Goal: Book appointment/travel/reservation

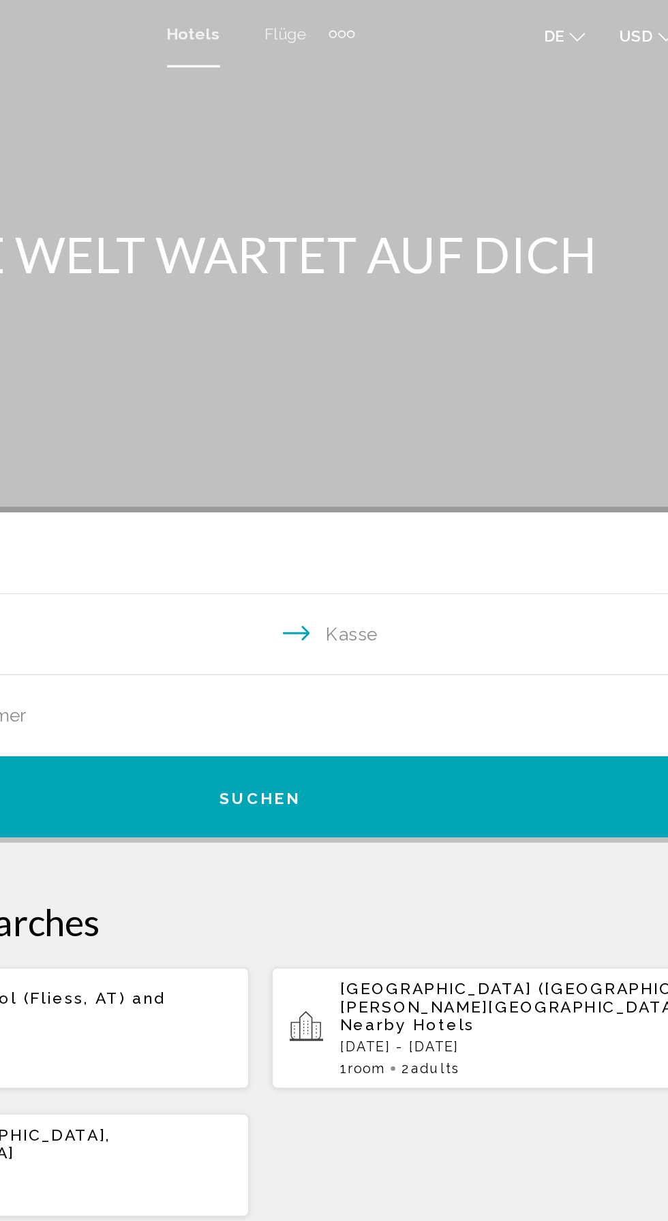
click at [387, 20] on div "Zusätzliche Navigationselemente" at bounding box center [388, 20] width 5 height 5
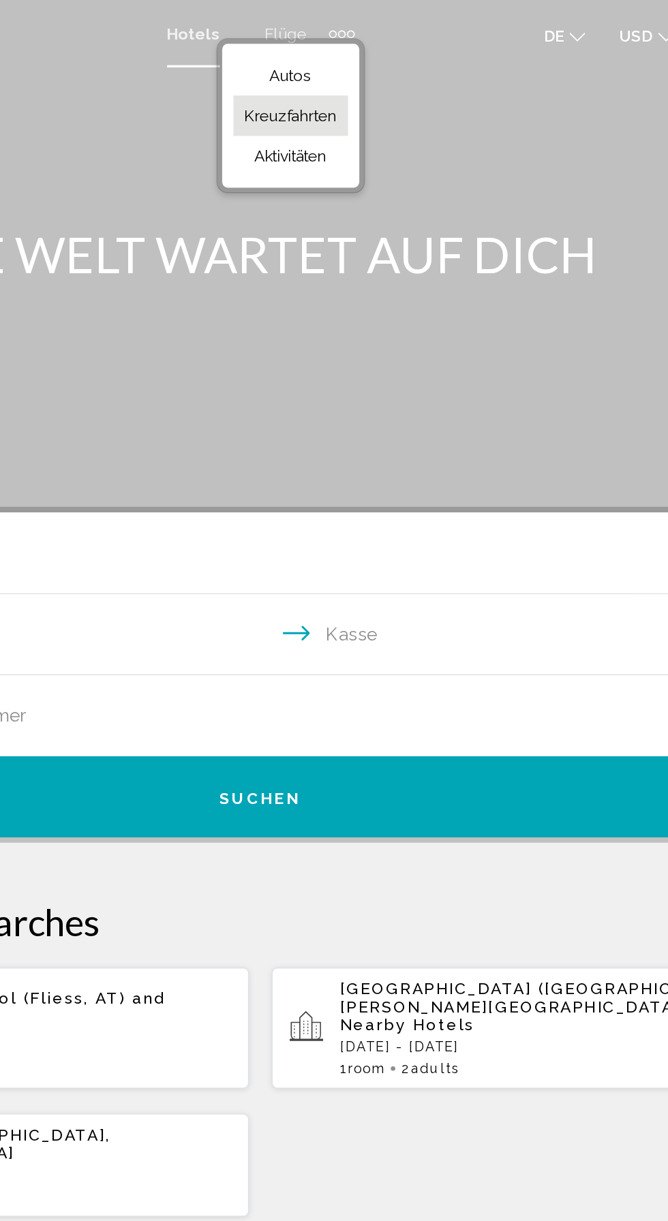
click at [356, 70] on font "Kreuzfahrten" at bounding box center [352, 70] width 56 height 11
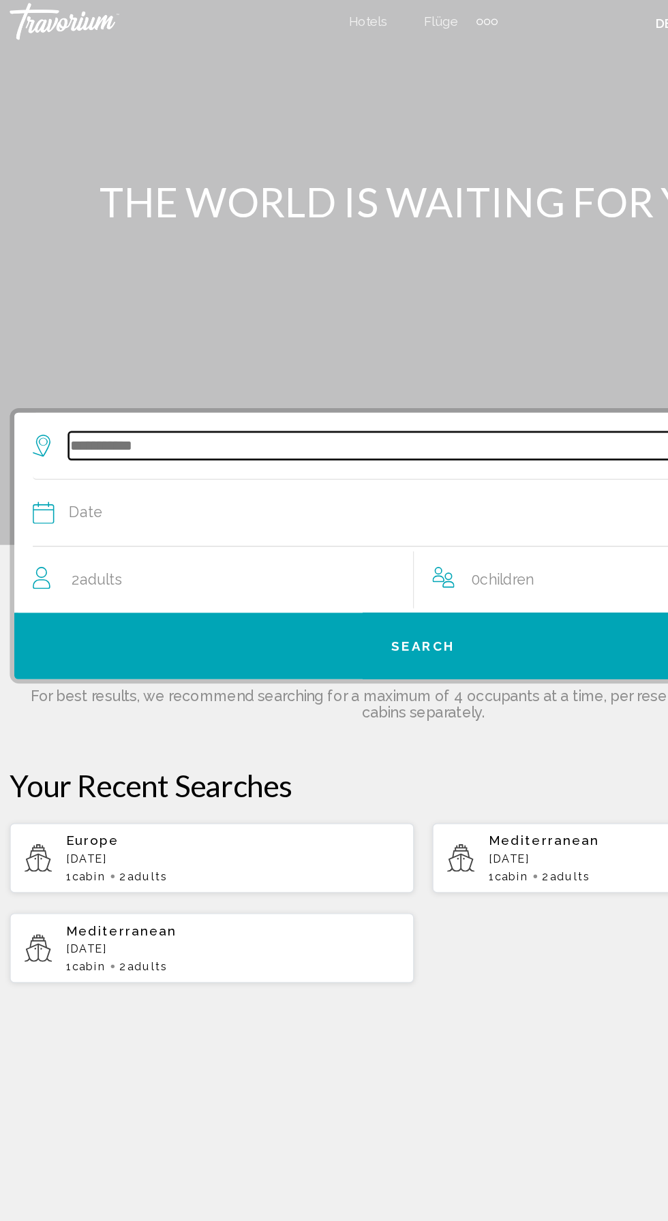
click at [158, 343] on input "Search widget" at bounding box center [347, 335] width 553 height 20
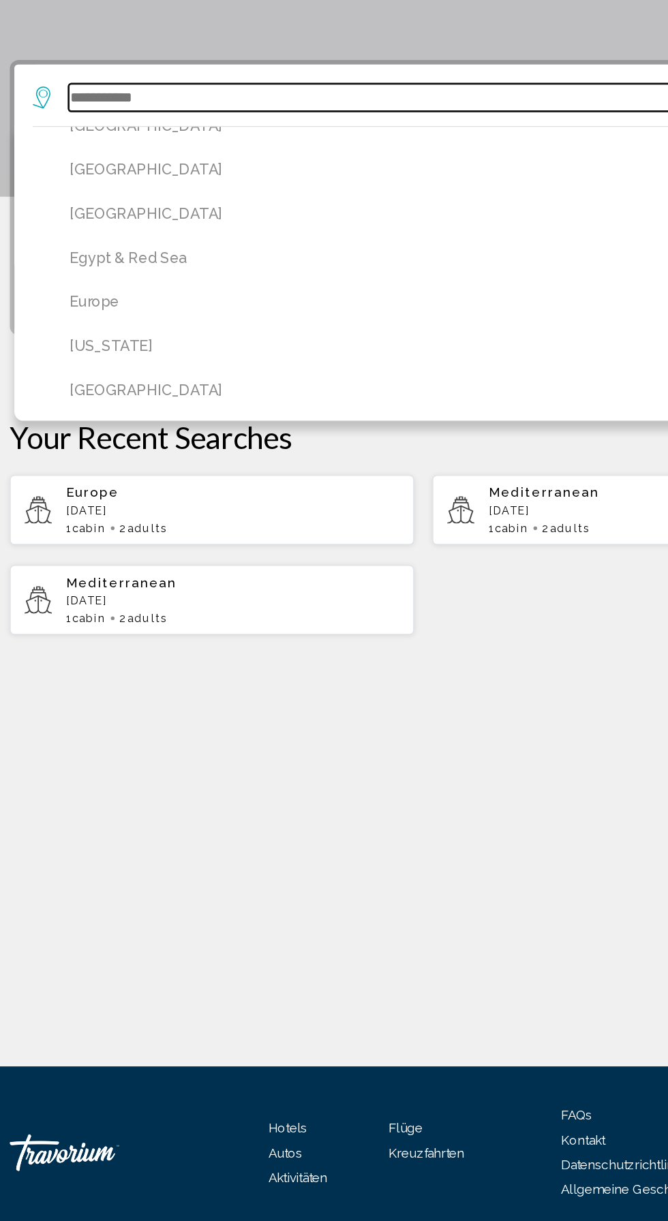
scroll to position [378, 0]
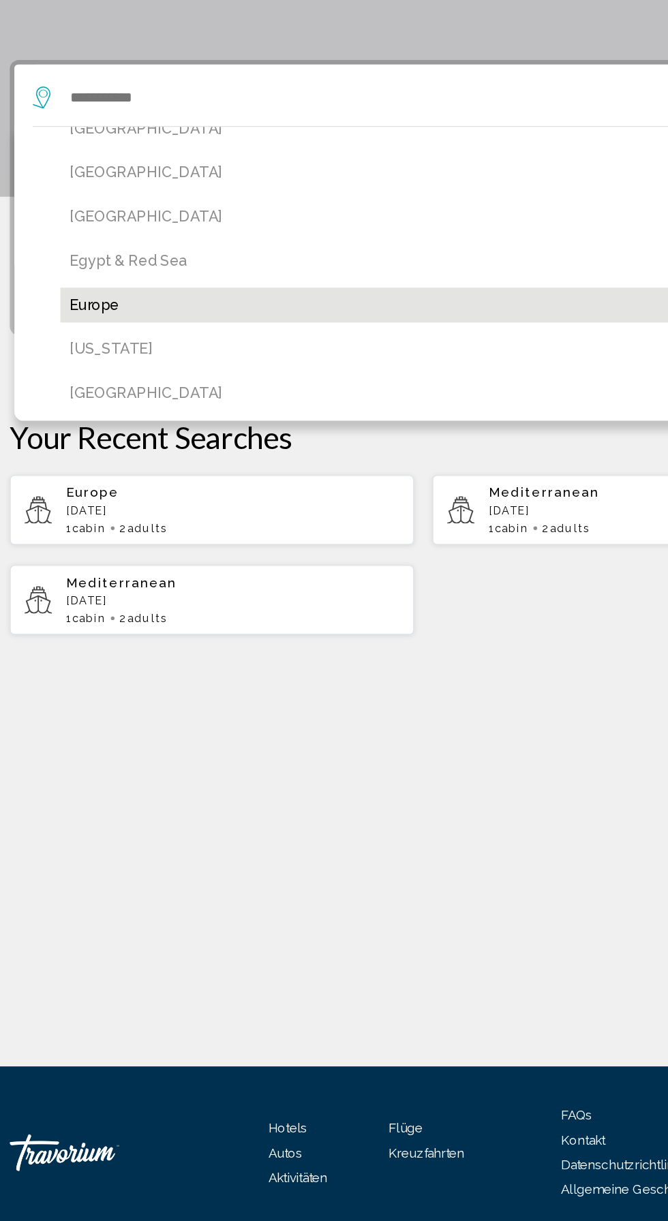
click at [94, 489] on button "Europe" at bounding box center [337, 489] width 545 height 26
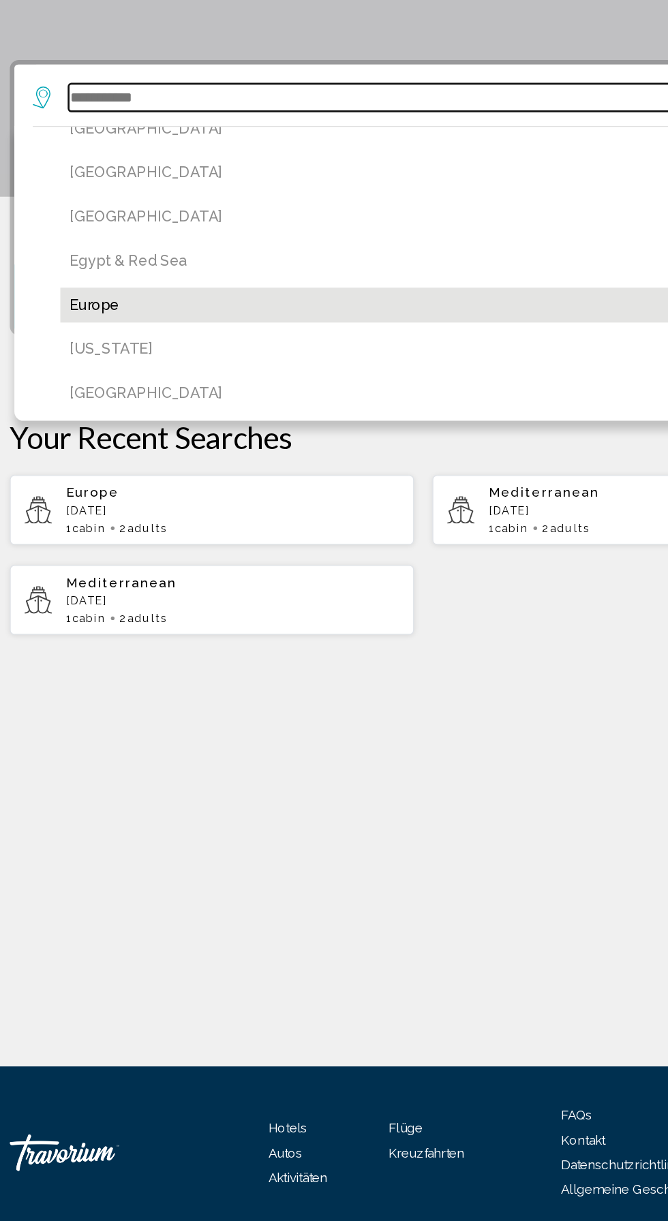
type input "******"
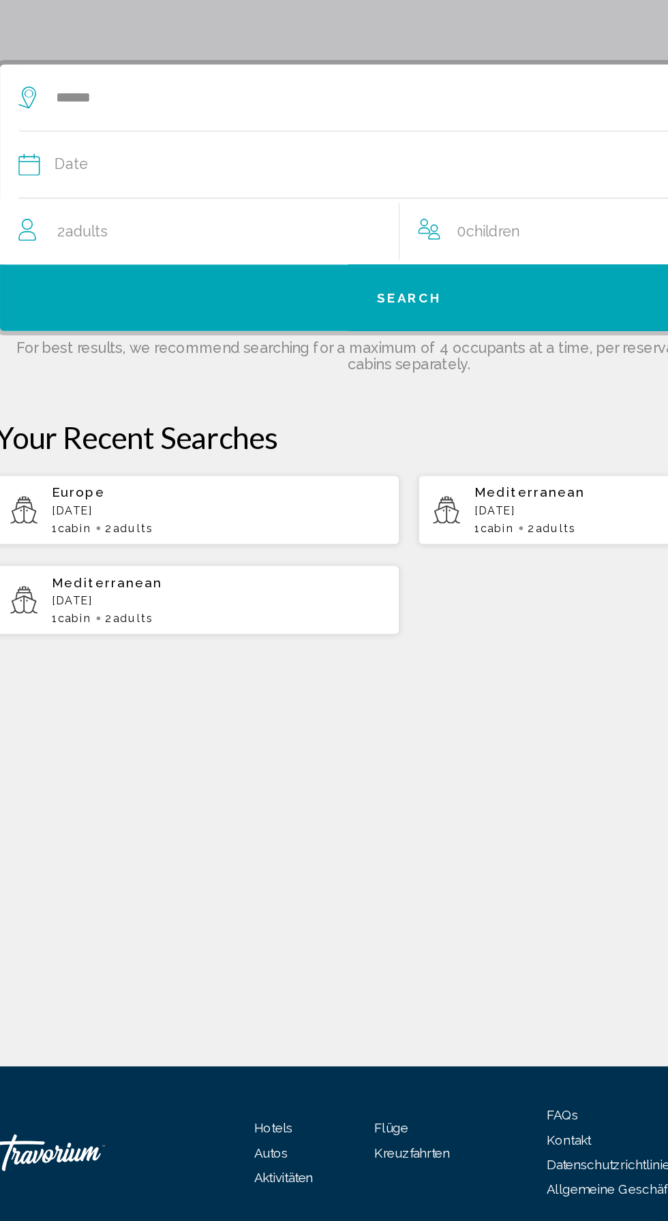
click at [147, 401] on button "Date January February March April May June July August September October Novemb…" at bounding box center [333, 384] width 579 height 49
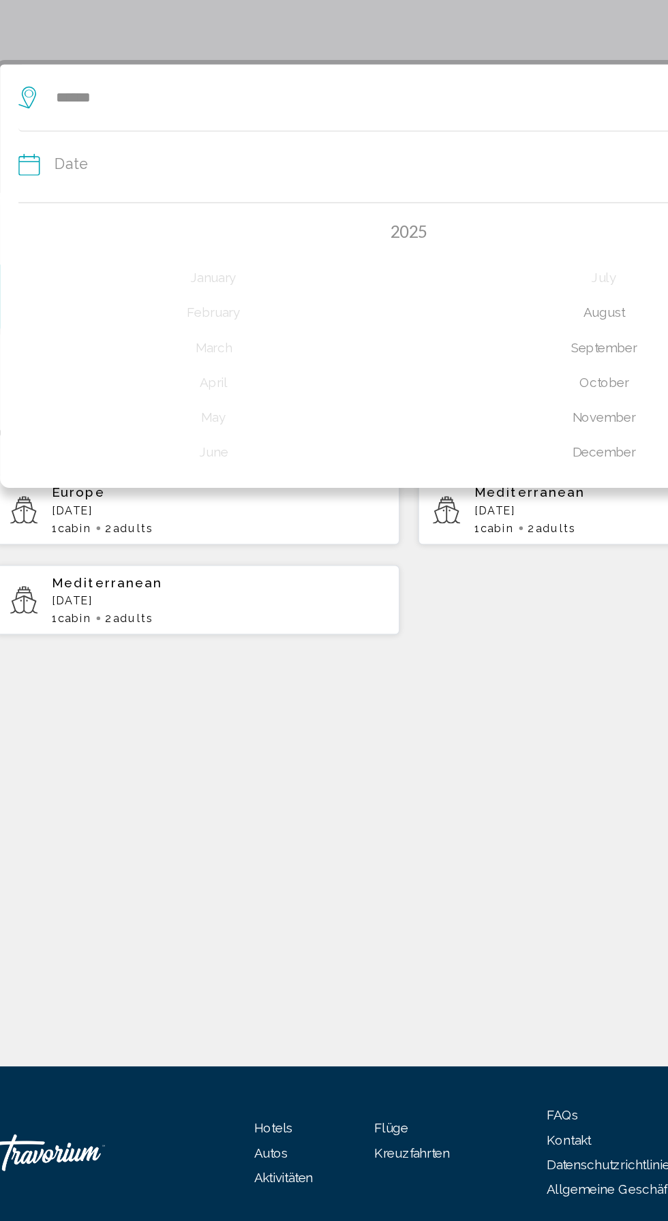
click at [485, 575] on div "November" at bounding box center [479, 572] width 290 height 25
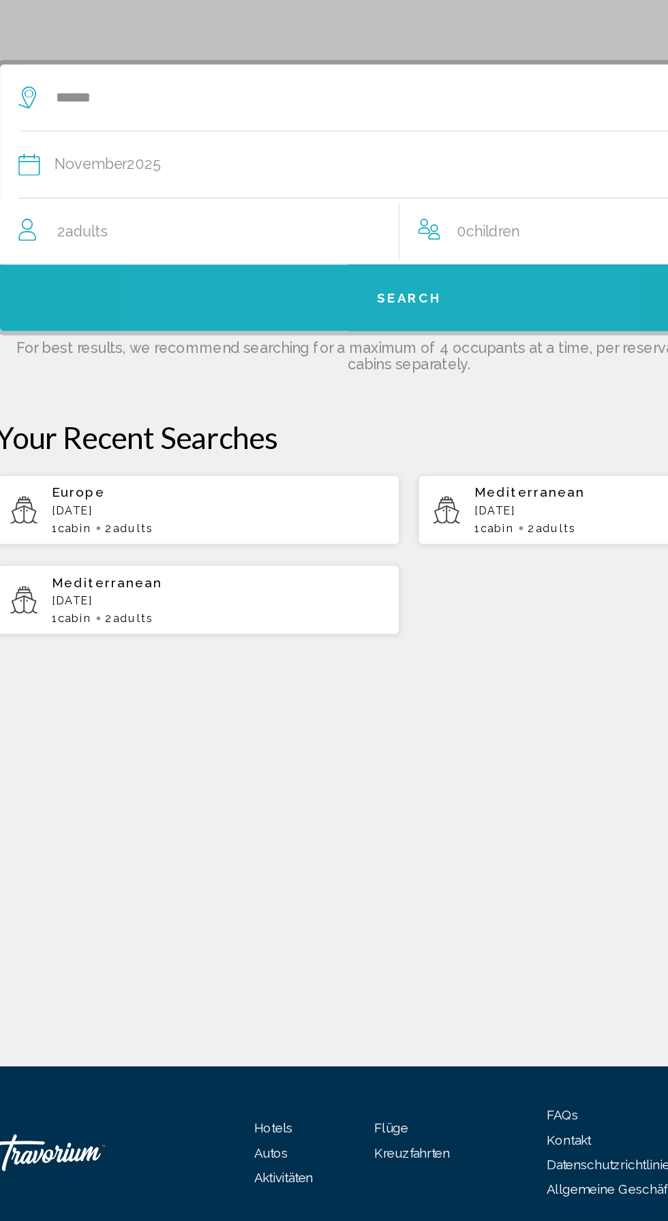
click at [314, 489] on span "Search" at bounding box center [334, 484] width 48 height 11
